Goal: Task Accomplishment & Management: Complete application form

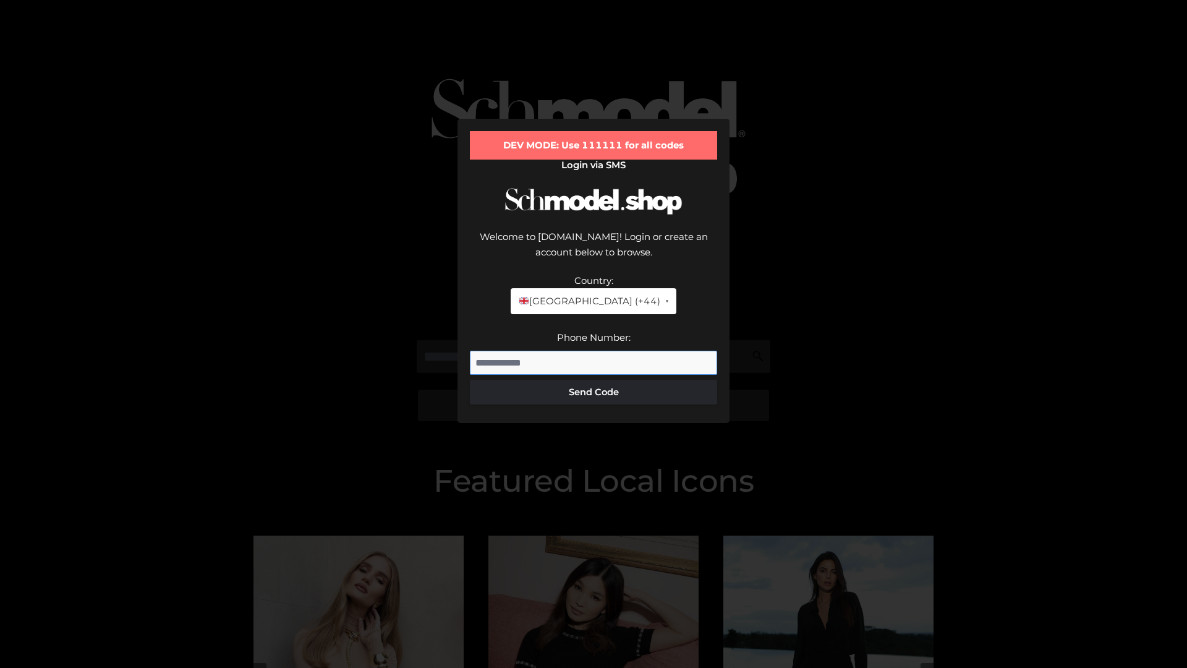
click at [594, 351] on input "Phone Number:" at bounding box center [593, 363] width 247 height 25
type input "**********"
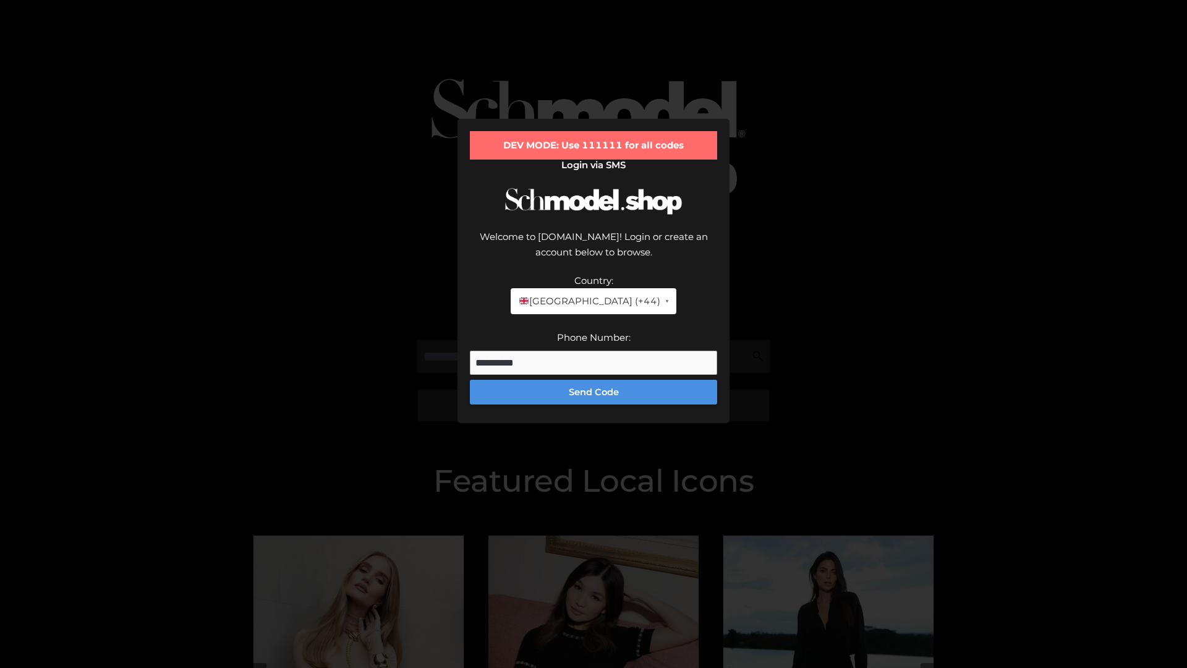
click at [594, 380] on button "Send Code" at bounding box center [593, 392] width 247 height 25
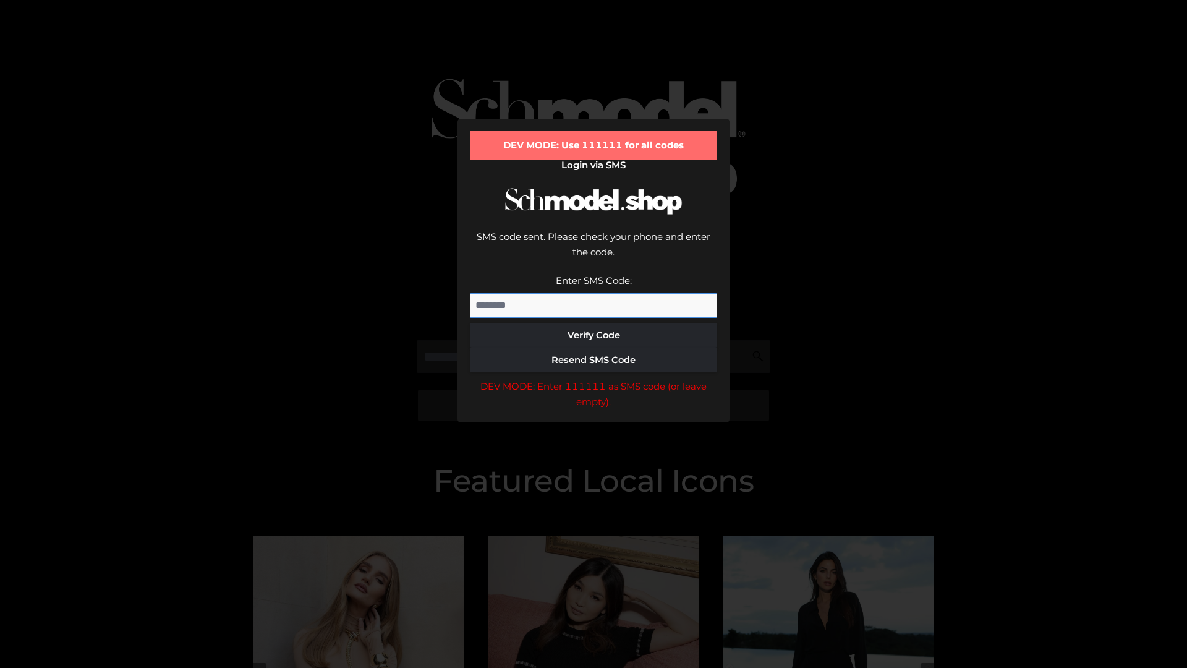
click at [594, 293] on input "Enter SMS Code:" at bounding box center [593, 305] width 247 height 25
type input "******"
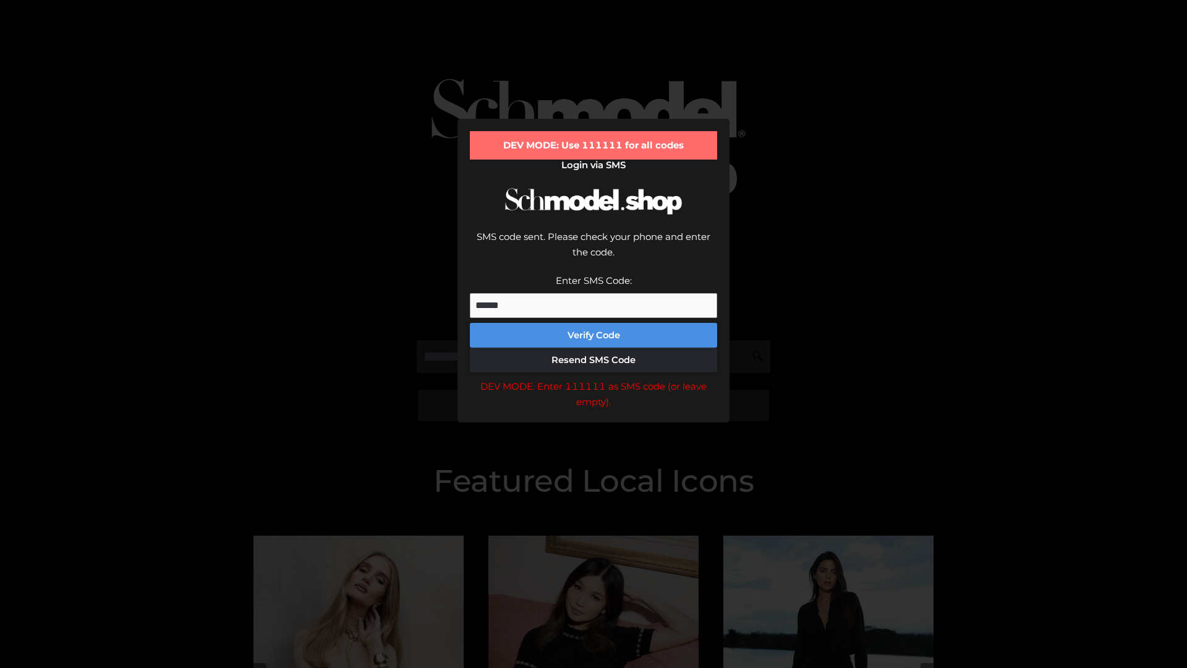
click at [594, 323] on button "Verify Code" at bounding box center [593, 335] width 247 height 25
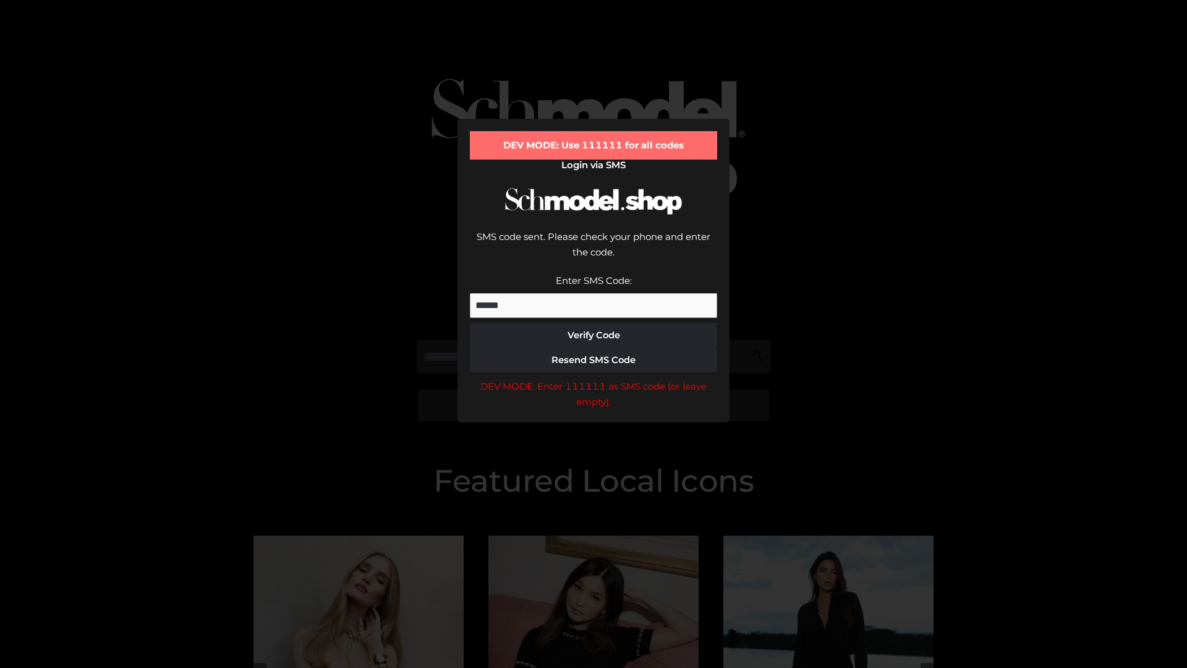
click at [594, 378] on div "DEV MODE: Enter 111111 as SMS code (or leave empty)." at bounding box center [593, 394] width 247 height 32
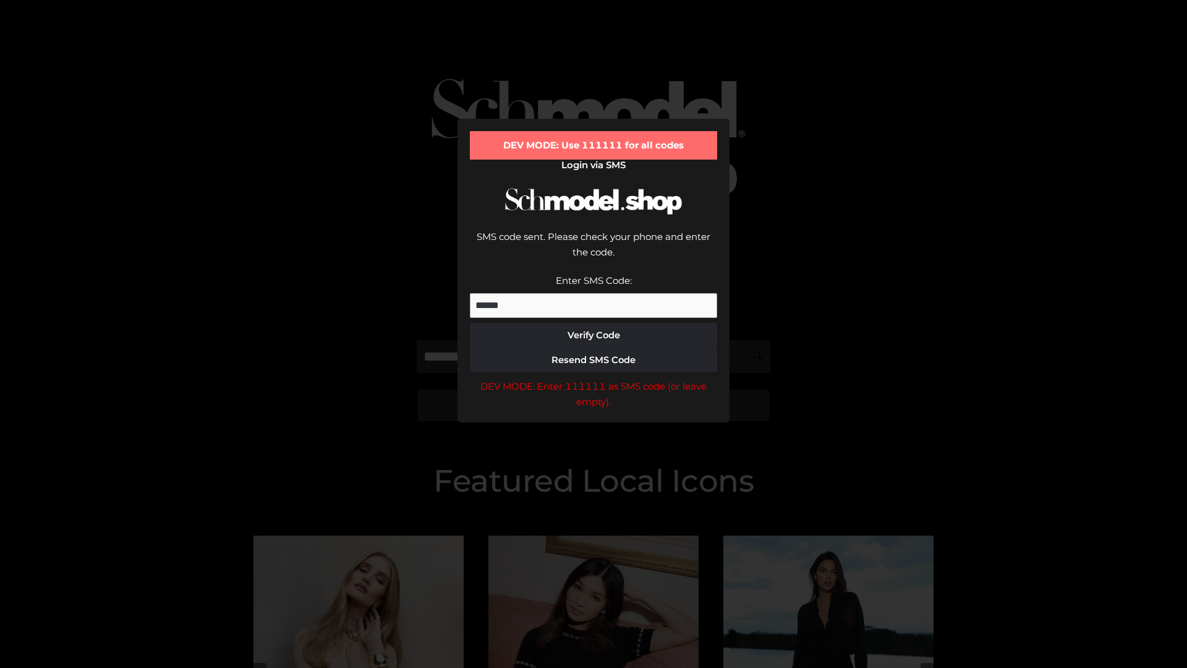
click at [594, 378] on div "DEV MODE: Enter 111111 as SMS code (or leave empty)." at bounding box center [593, 394] width 247 height 32
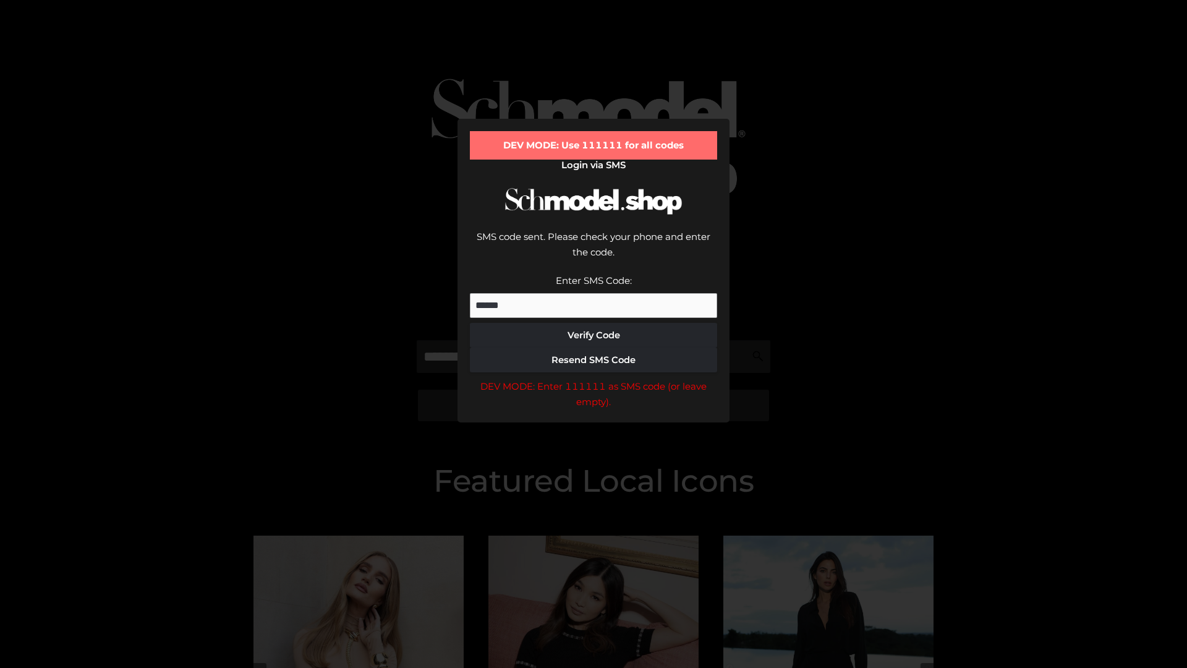
click at [594, 378] on div "DEV MODE: Enter 111111 as SMS code (or leave empty)." at bounding box center [593, 394] width 247 height 32
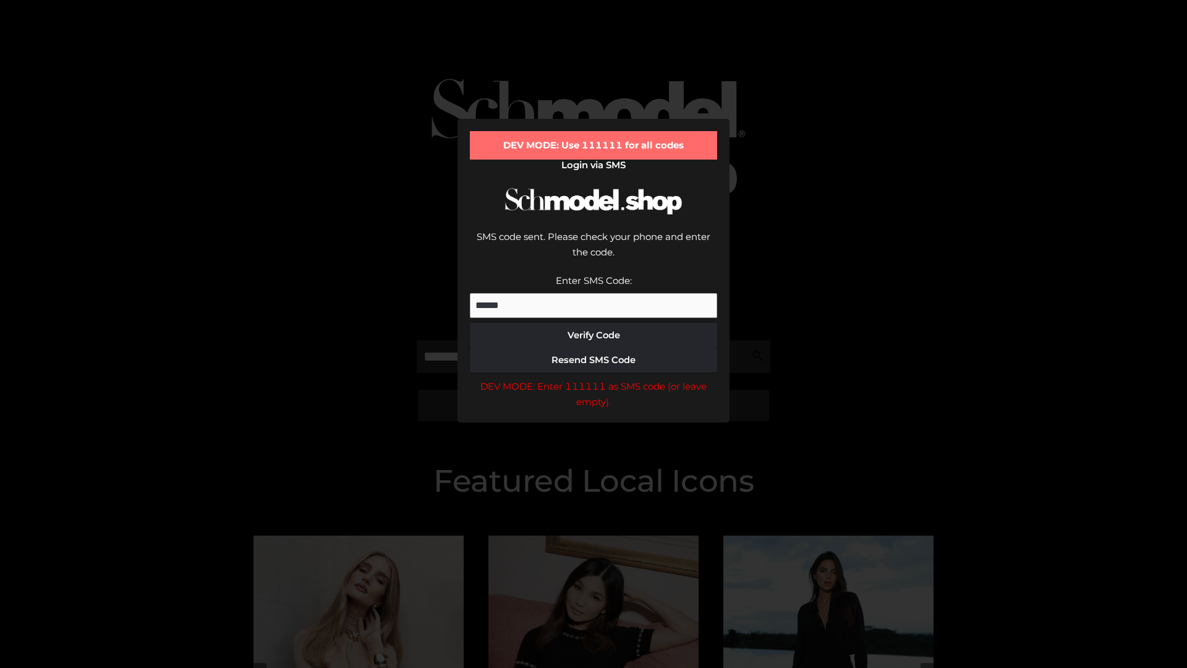
click at [594, 378] on div "DEV MODE: Enter 111111 as SMS code (or leave empty)." at bounding box center [593, 394] width 247 height 32
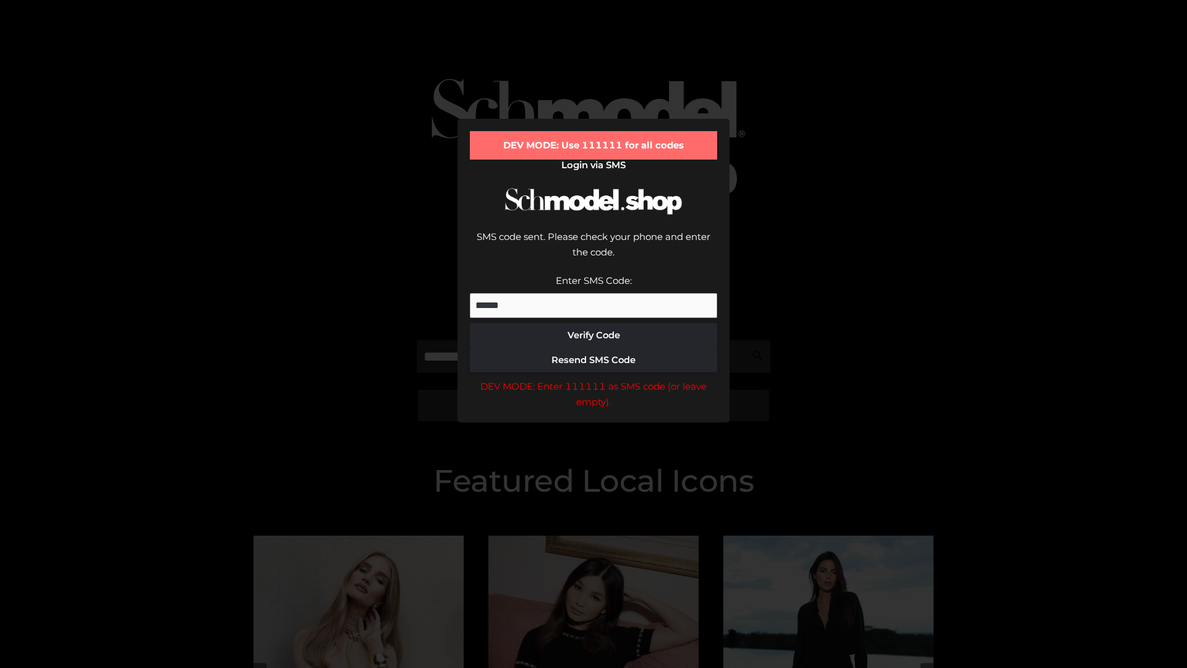
click at [594, 378] on div "DEV MODE: Enter 111111 as SMS code (or leave empty)." at bounding box center [593, 394] width 247 height 32
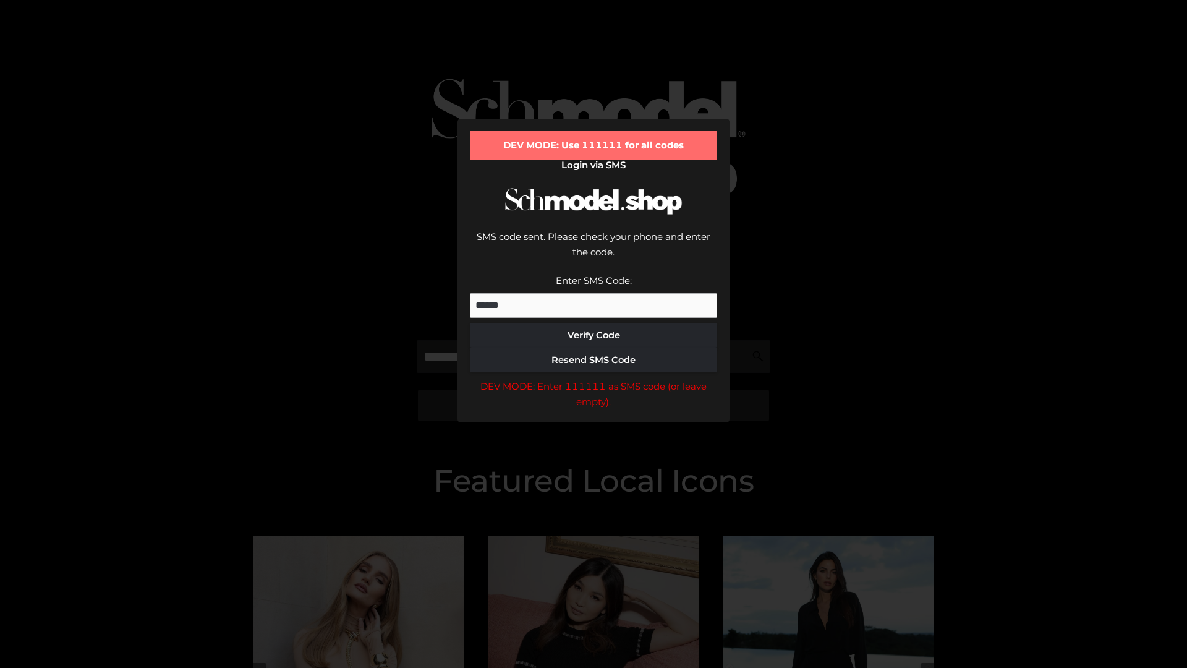
click at [594, 378] on div "DEV MODE: Enter 111111 as SMS code (or leave empty)." at bounding box center [593, 394] width 247 height 32
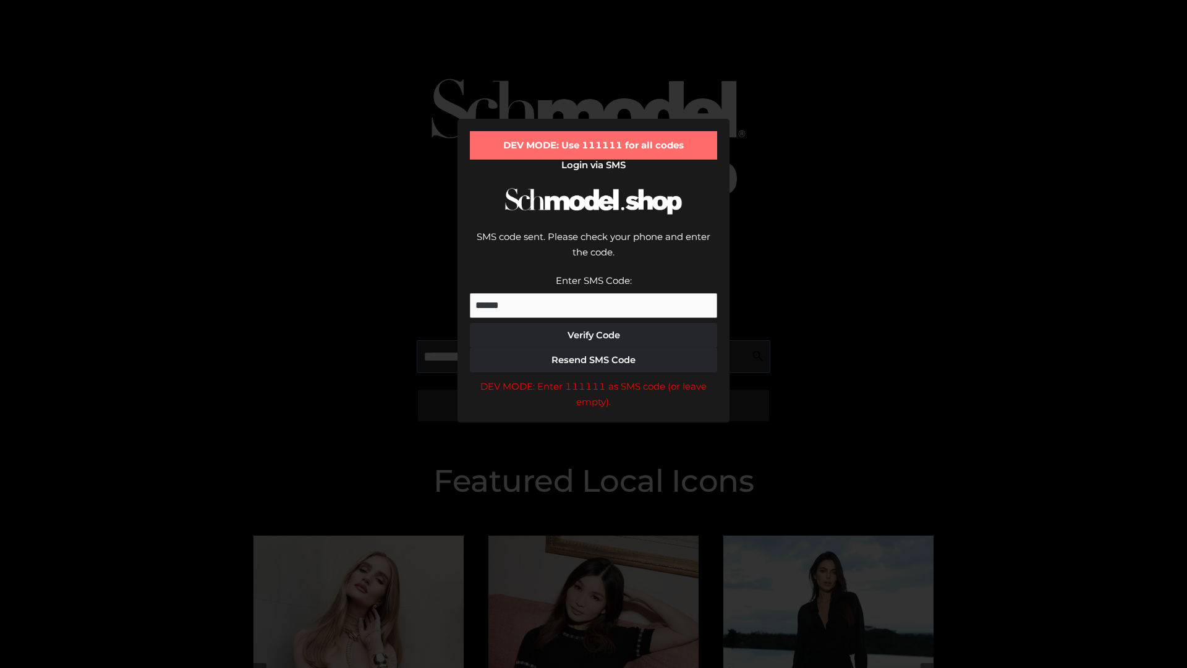
scroll to position [0, 64]
click at [594, 378] on div "DEV MODE: Enter 111111 as SMS code (or leave empty)." at bounding box center [593, 394] width 247 height 32
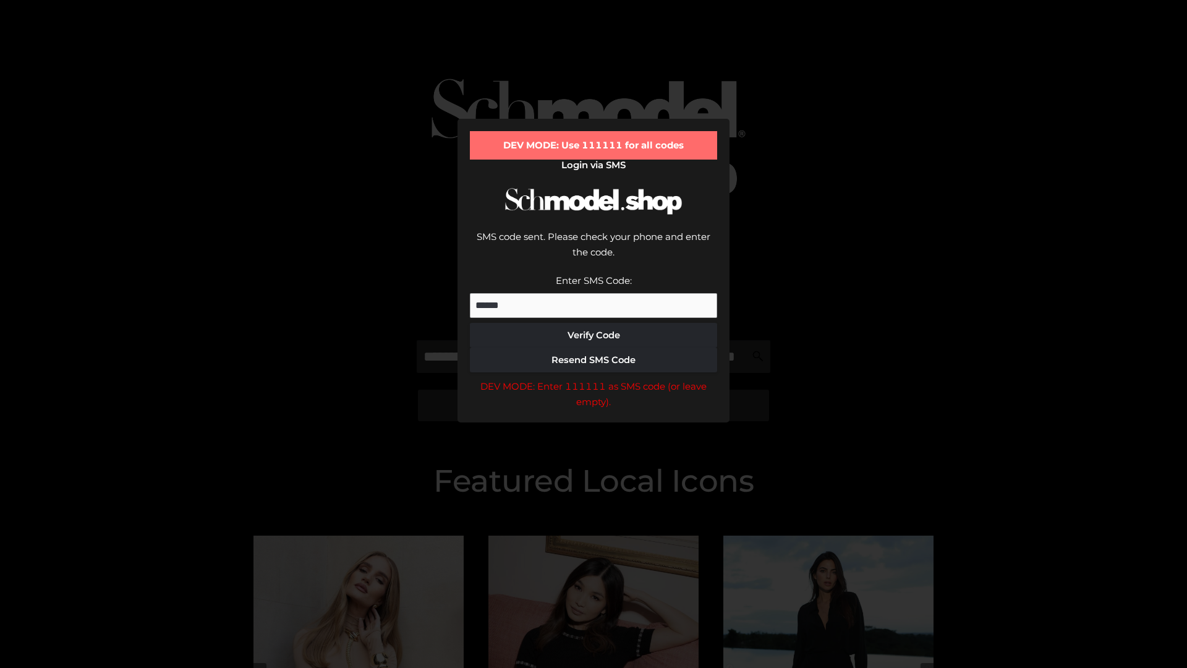
click at [594, 378] on div "DEV MODE: Enter 111111 as SMS code (or leave empty)." at bounding box center [593, 394] width 247 height 32
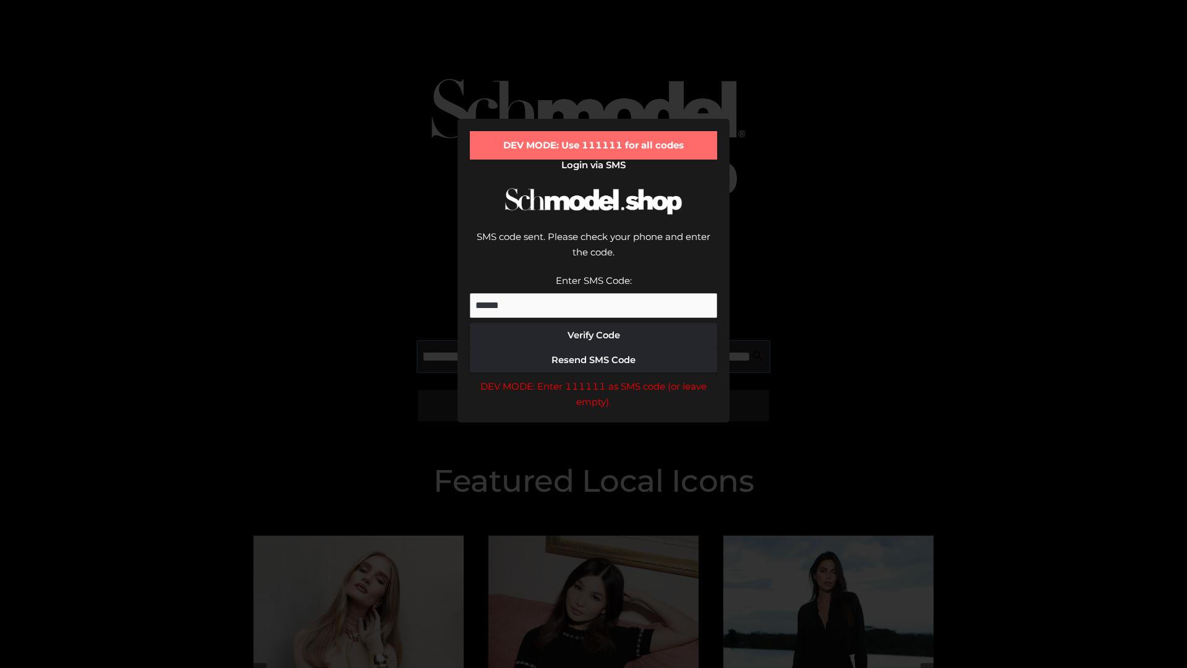
scroll to position [0, 135]
click at [594, 378] on div "DEV MODE: Enter 111111 as SMS code (or leave empty)." at bounding box center [593, 394] width 247 height 32
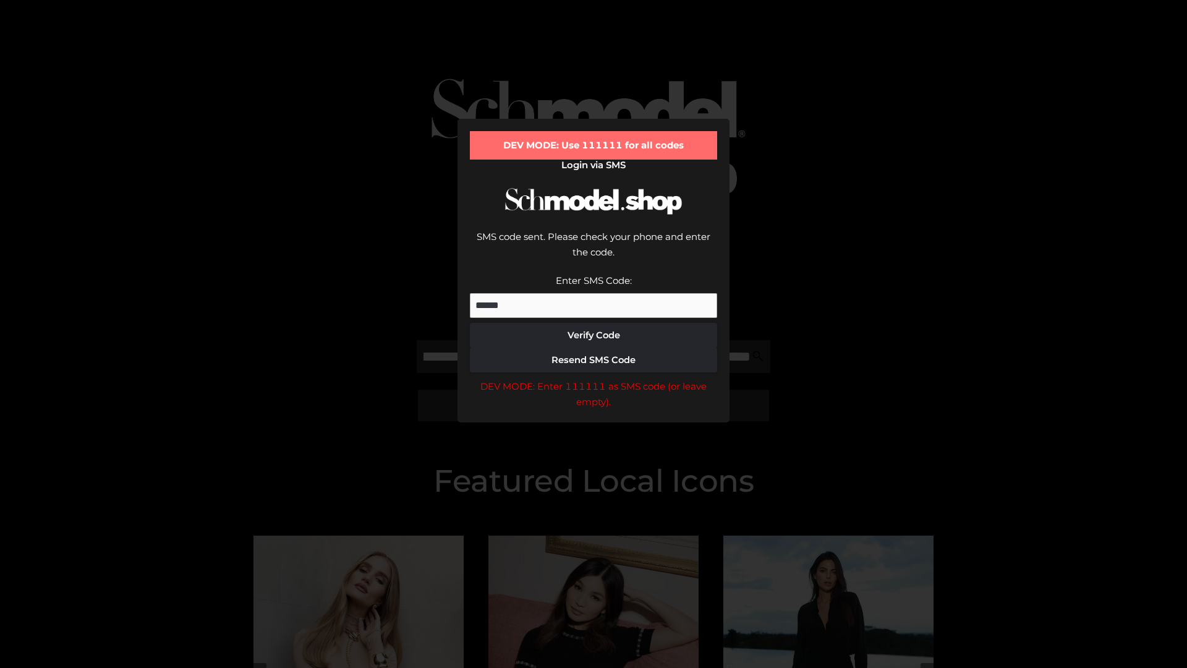
click at [594, 378] on div "DEV MODE: Enter 111111 as SMS code (or leave empty)." at bounding box center [593, 394] width 247 height 32
type input "**********"
click at [594, 378] on div "DEV MODE: Enter 111111 as SMS code (or leave empty)." at bounding box center [593, 394] width 247 height 32
